Goal: Information Seeking & Learning: Learn about a topic

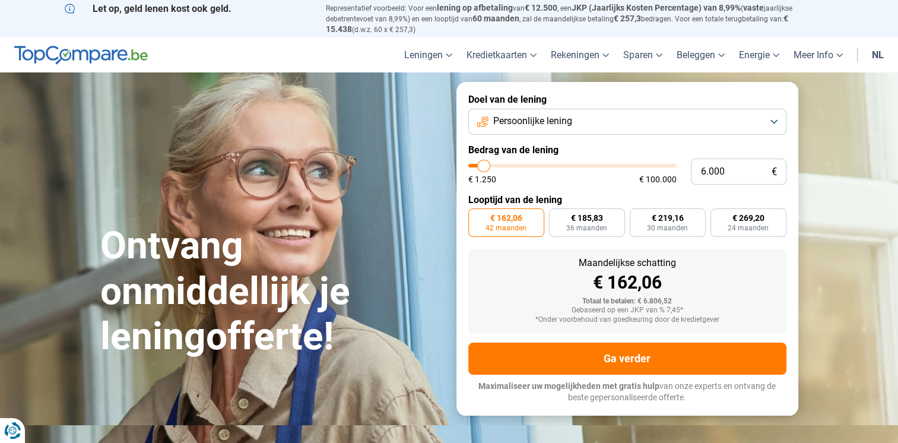
click at [484, 167] on input "range" at bounding box center [572, 166] width 208 height 4
type input "5.000"
type input "5000"
type input "1.250"
drag, startPoint x: 484, startPoint y: 164, endPoint x: 462, endPoint y: 166, distance: 22.0
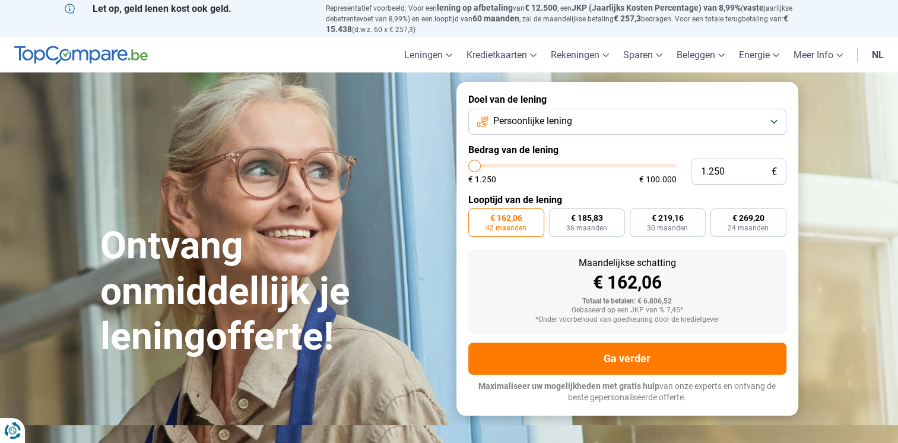
type input "1250"
click at [468, 166] on input "range" at bounding box center [572, 166] width 208 height 4
radio input "true"
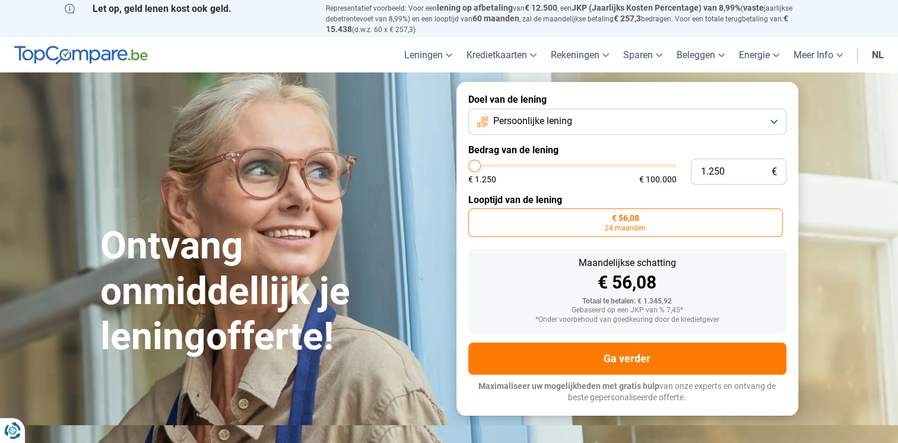
type input "1.500"
type input "1500"
type input "1.750"
type input "1750"
type input "2.000"
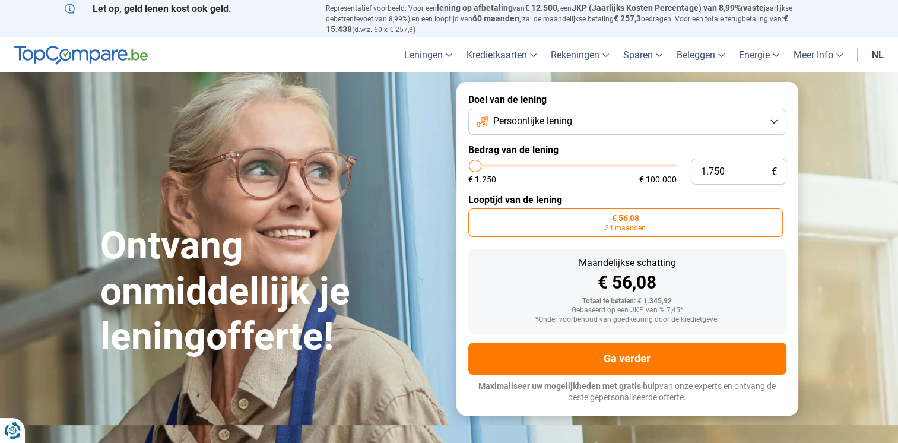
type input "2000"
type input "2.250"
type input "2250"
type input "2.500"
type input "2500"
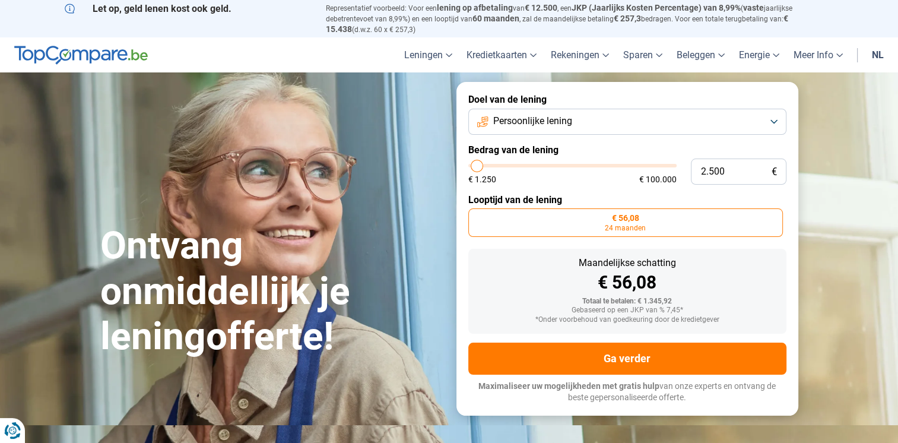
type input "3.000"
type input "3000"
type input "3.500"
type input "3500"
type input "3.750"
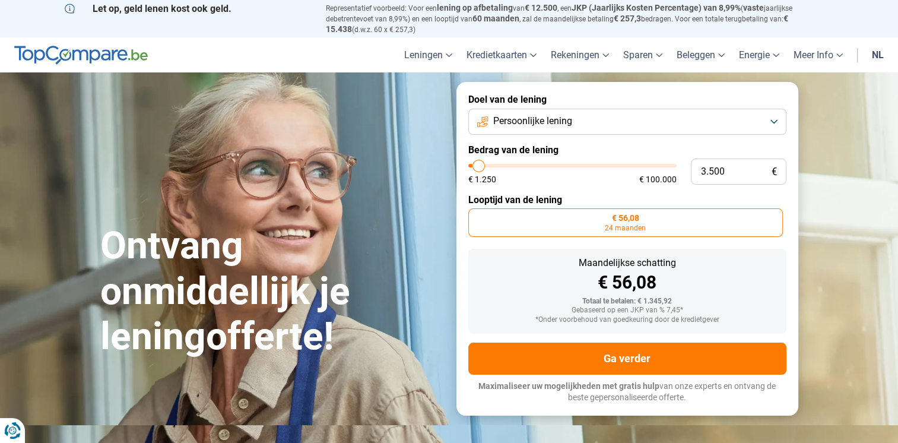
type input "3750"
type input "4.000"
drag, startPoint x: 473, startPoint y: 168, endPoint x: 480, endPoint y: 169, distance: 7.1
type input "4000"
click at [480, 167] on input "range" at bounding box center [572, 166] width 208 height 4
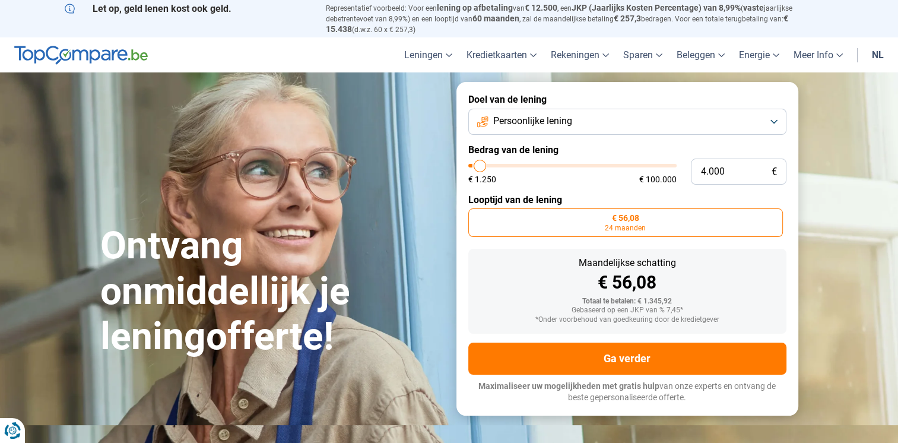
radio input "false"
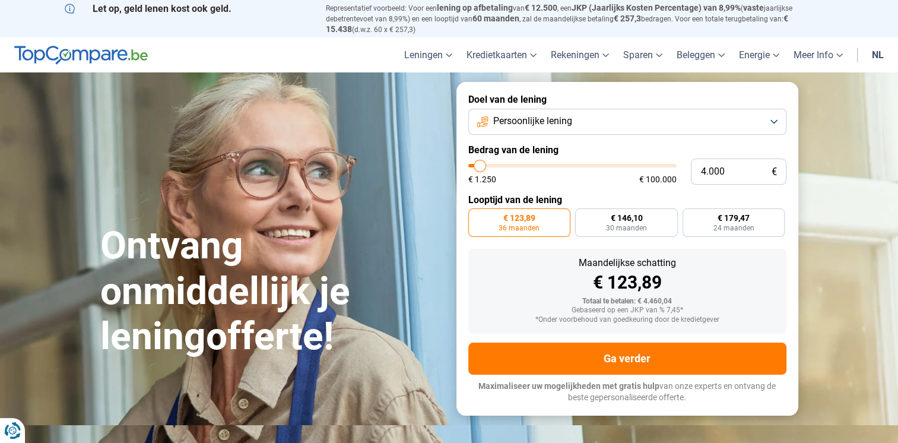
type input "4.250"
type input "4250"
type input "4.500"
type input "4500"
type input "4.750"
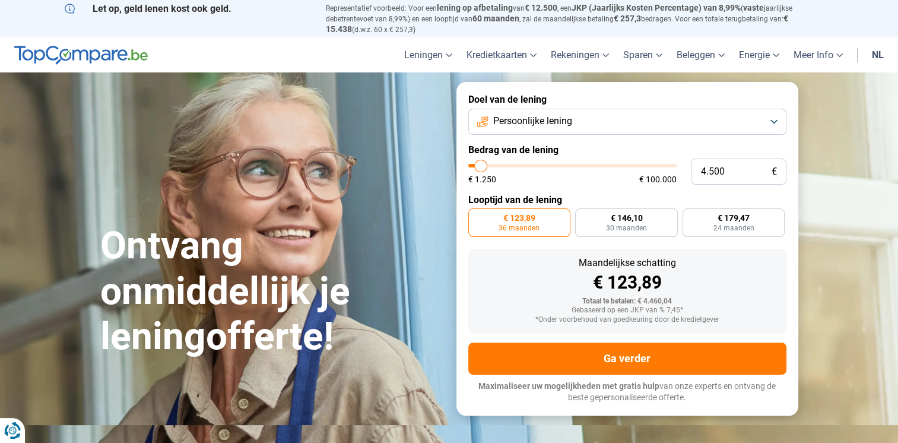
type input "4750"
type input "5.000"
type input "5000"
type input "5.250"
type input "5250"
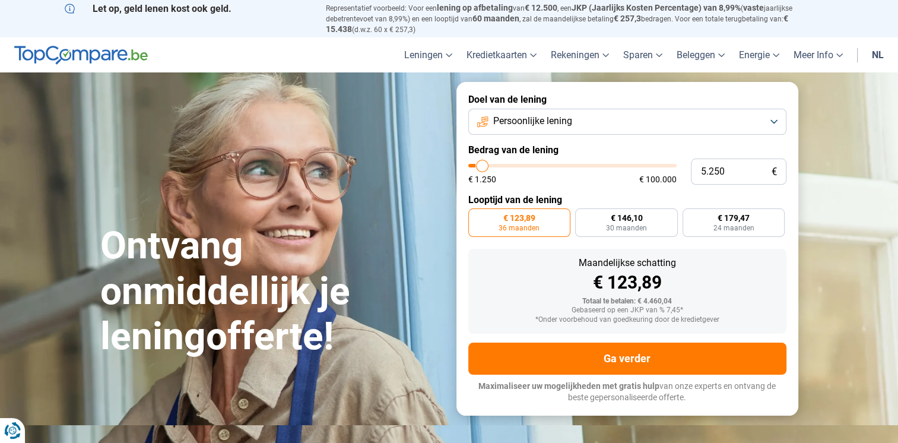
type input "5.500"
type input "5500"
type input "5.750"
type input "5750"
type input "6.000"
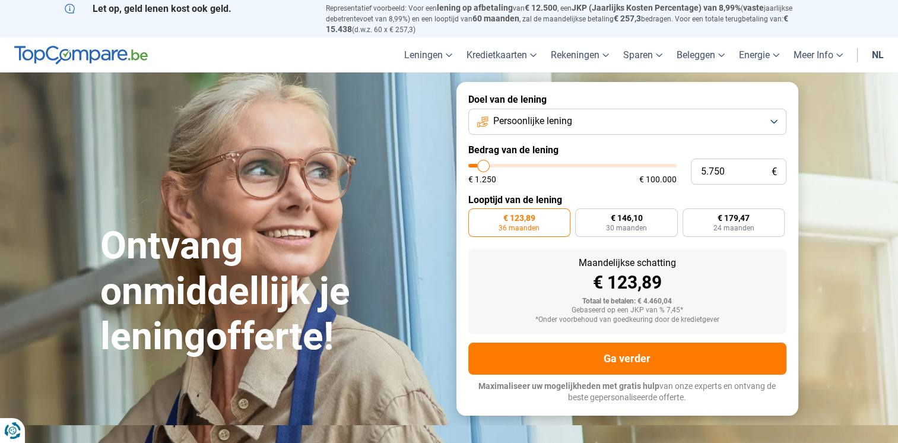
type input "6000"
type input "6.250"
type input "6250"
type input "6.500"
type input "6500"
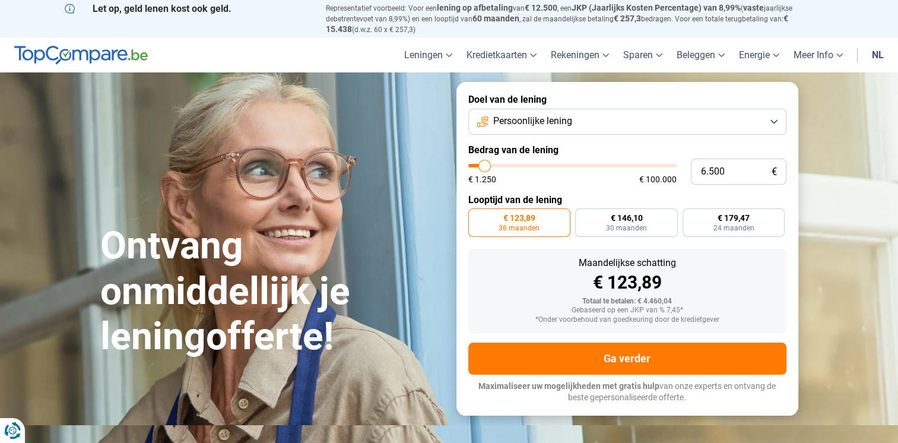
type input "6.750"
type input "6750"
type input "7.000"
type input "7000"
type input "6.500"
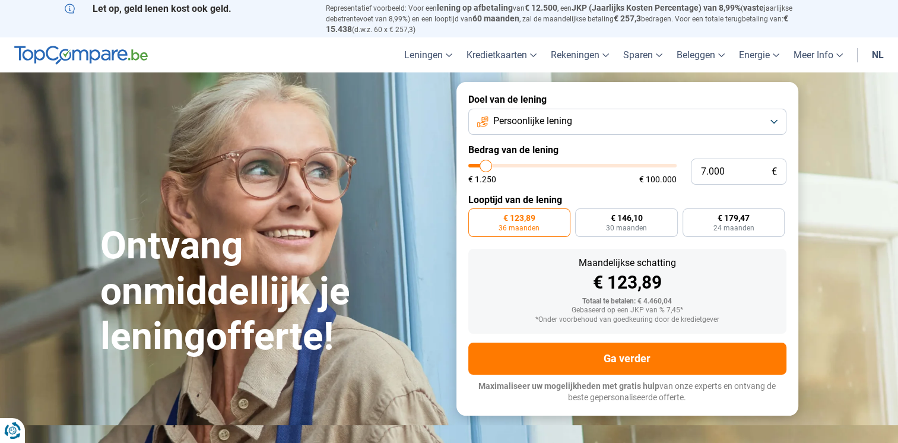
type input "6500"
type input "6.250"
type input "6250"
type input "6.000"
type input "6000"
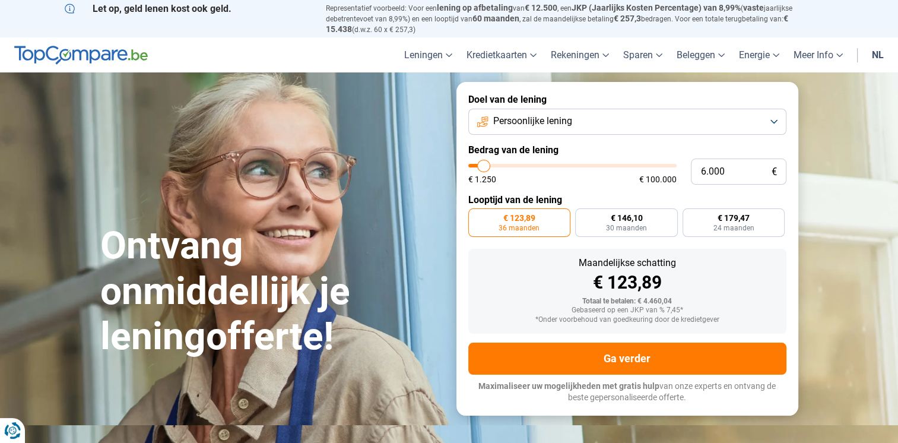
click at [484, 167] on input "range" at bounding box center [572, 166] width 208 height 4
radio input "false"
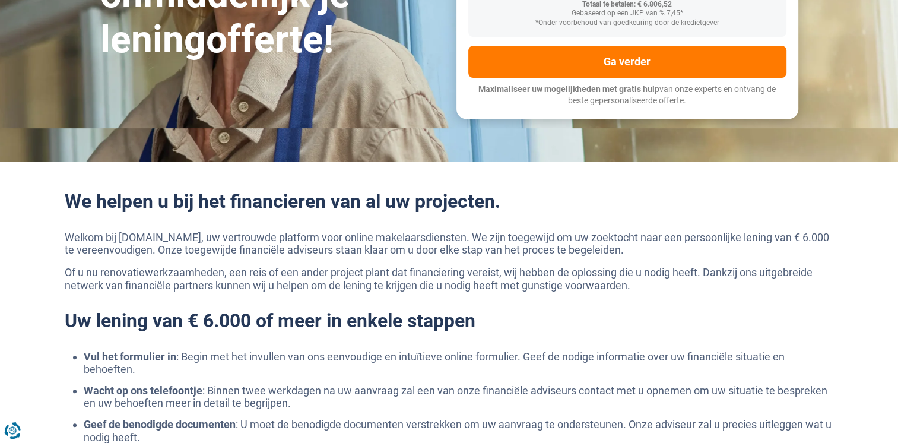
scroll to position [119, 0]
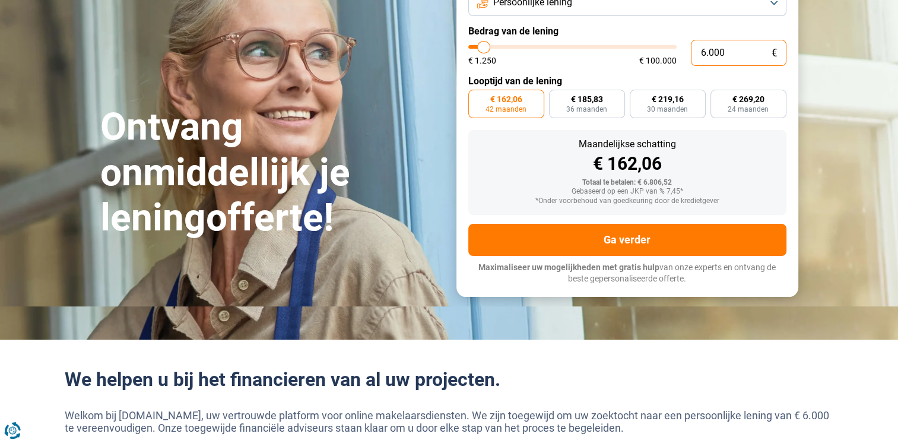
click at [704, 52] on input "6.000" at bounding box center [739, 53] width 96 height 26
type input "0"
type input "1250"
type input "5"
type input "1250"
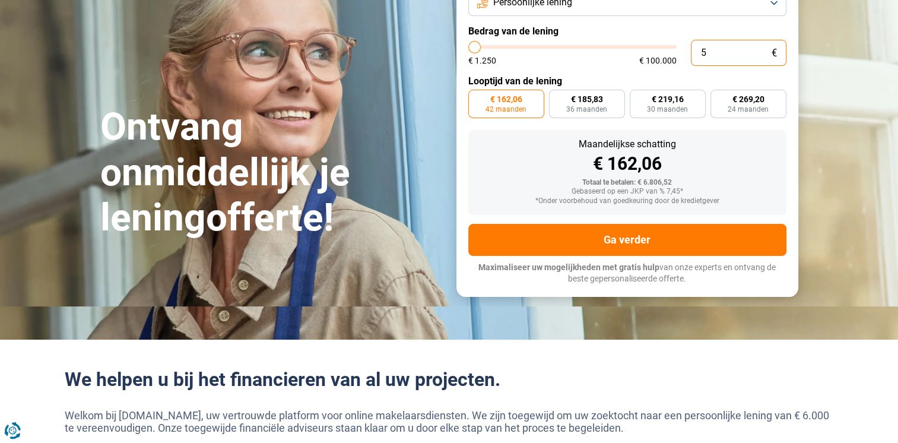
type input "50"
type input "1250"
type input "500"
type input "1250"
type input "5.000"
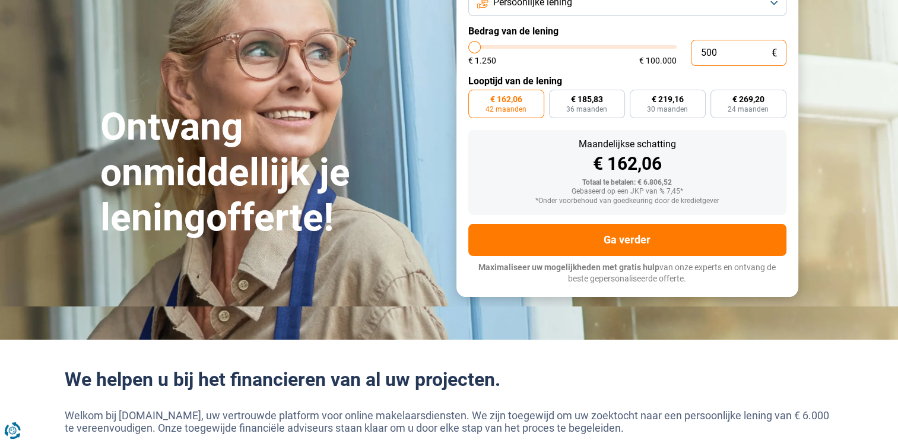
type input "5000"
radio input "true"
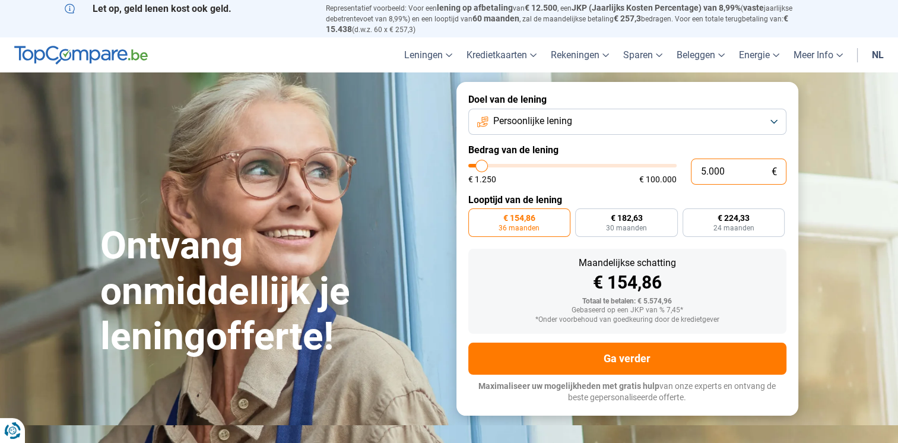
click at [705, 170] on input "5.000" at bounding box center [739, 172] width 96 height 26
type input "0"
type input "1250"
type input "6"
type input "1250"
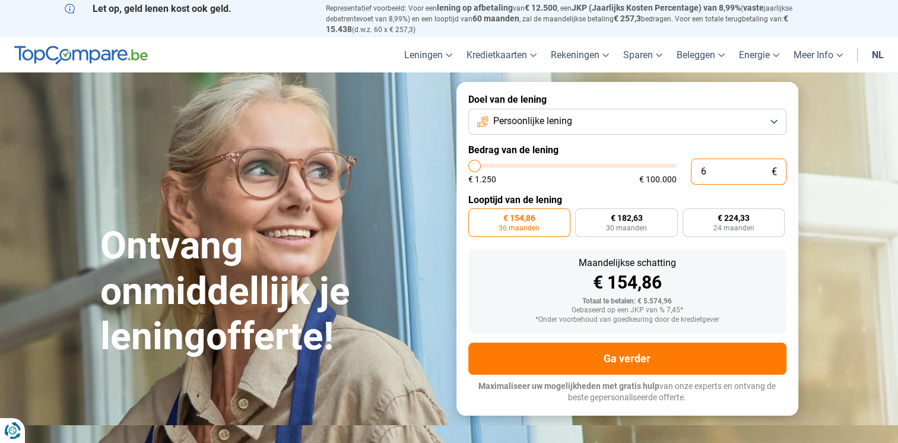
type input "60"
type input "1250"
type input "600"
type input "1250"
type input "6.000"
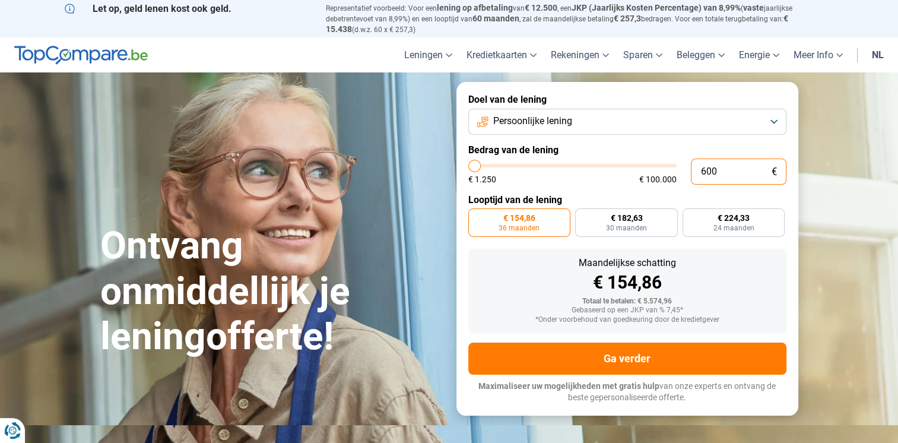
type input "6000"
radio input "false"
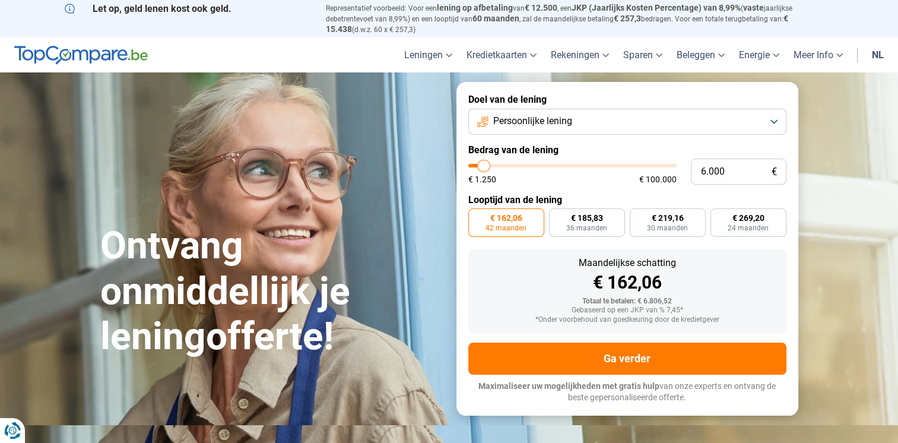
click at [655, 128] on button "Persoonlijke lening" at bounding box center [627, 122] width 318 height 26
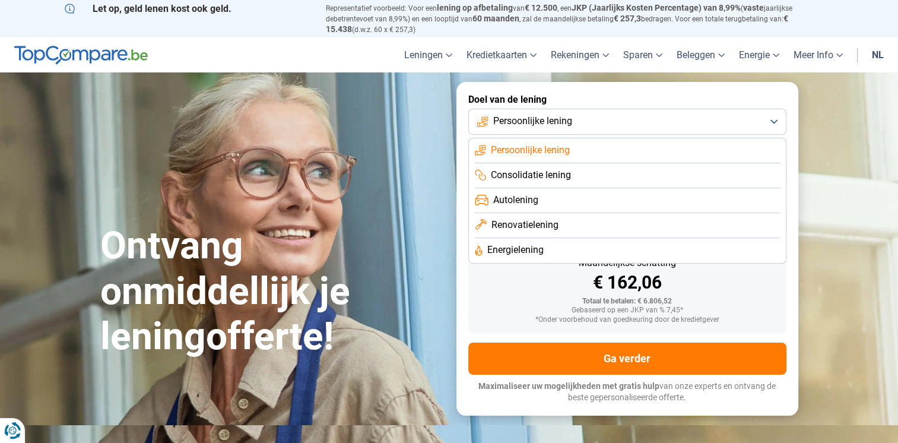
click at [515, 198] on span "Autolening" at bounding box center [515, 200] width 45 height 13
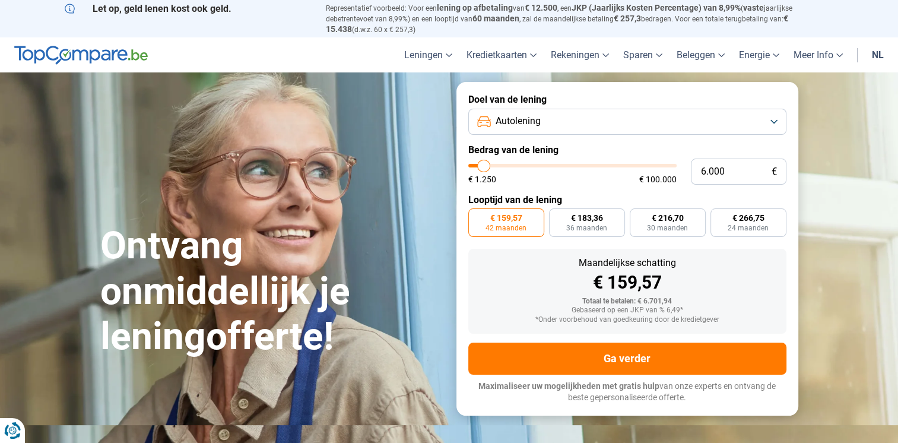
click at [536, 122] on span "Autolening" at bounding box center [518, 121] width 45 height 13
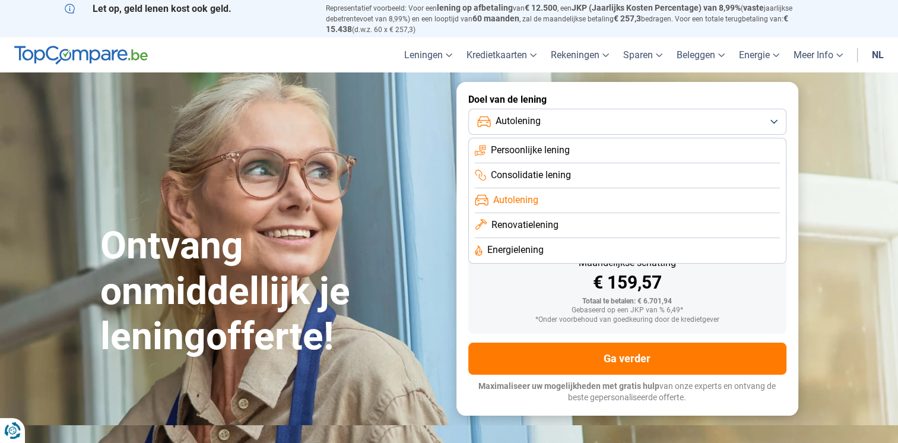
click at [539, 154] on span "Persoonlijke lening" at bounding box center [530, 150] width 79 height 13
